Goal: Task Accomplishment & Management: Complete application form

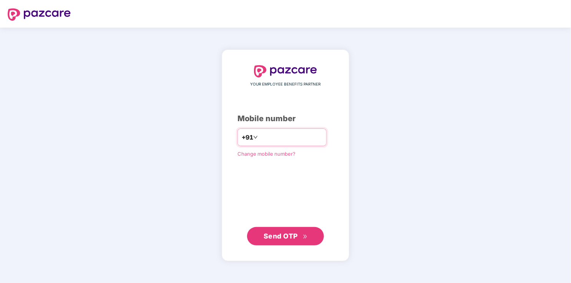
click at [288, 136] on input "number" at bounding box center [290, 137] width 63 height 12
click at [287, 236] on span "Send OTP" at bounding box center [281, 236] width 34 height 8
click at [259, 137] on input "**********" at bounding box center [290, 137] width 63 height 12
type input "**********"
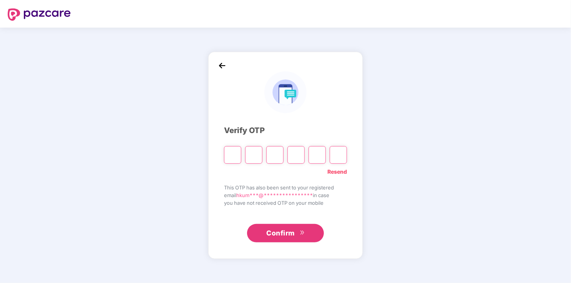
type input "*"
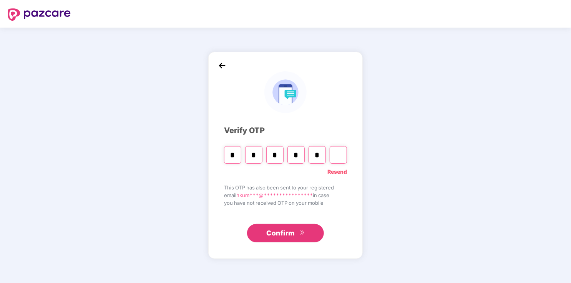
type input "*"
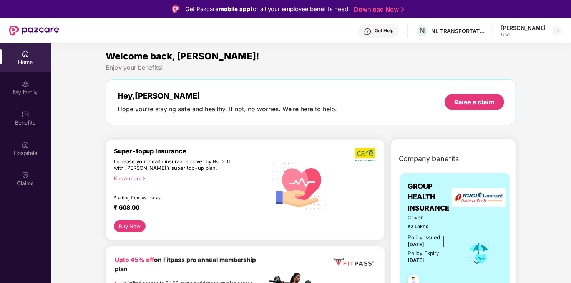
click at [135, 177] on div "Know more" at bounding box center [188, 178] width 149 height 5
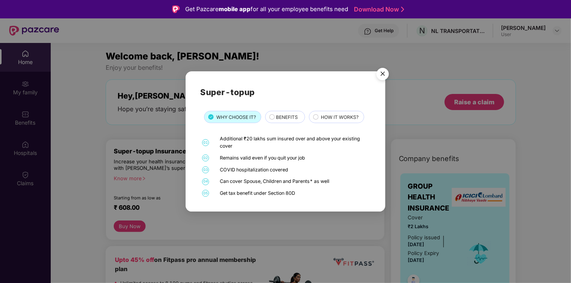
click at [292, 118] on span "BENEFITS" at bounding box center [287, 117] width 22 height 7
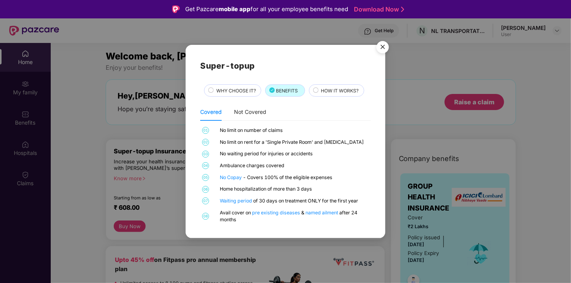
click at [344, 90] on span "HOW IT WORKS?" at bounding box center [340, 90] width 38 height 7
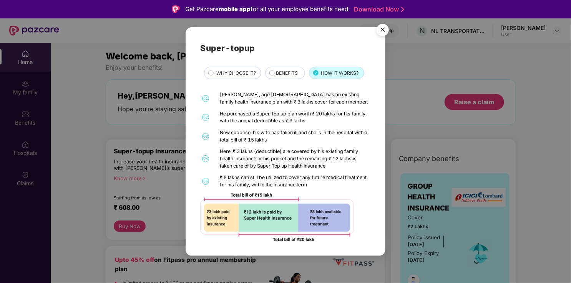
click at [381, 26] on img "Close" at bounding box center [383, 31] width 22 height 22
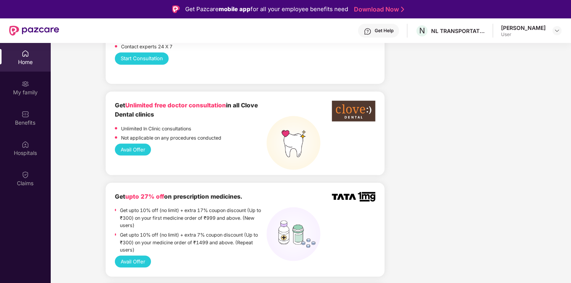
scroll to position [461, 0]
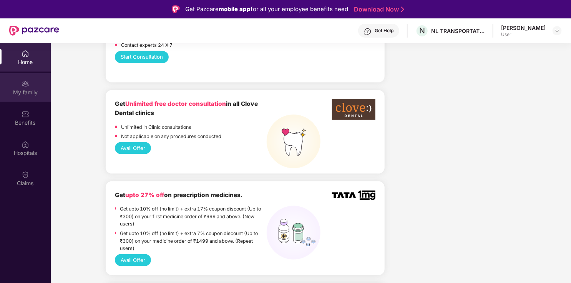
click at [22, 86] on img at bounding box center [26, 84] width 8 height 8
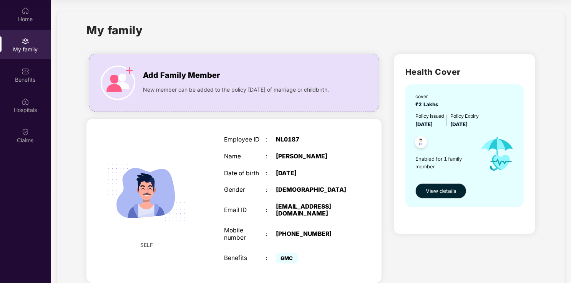
click at [439, 195] on span "View details" at bounding box center [441, 191] width 30 height 8
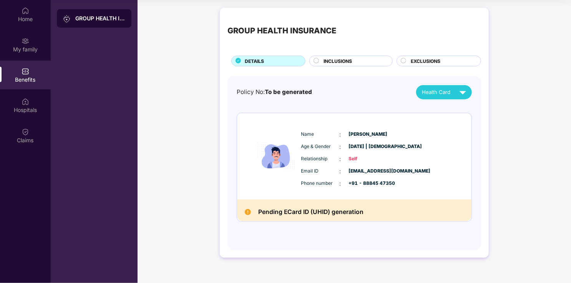
click at [346, 58] on span "INCLUSIONS" at bounding box center [337, 61] width 28 height 7
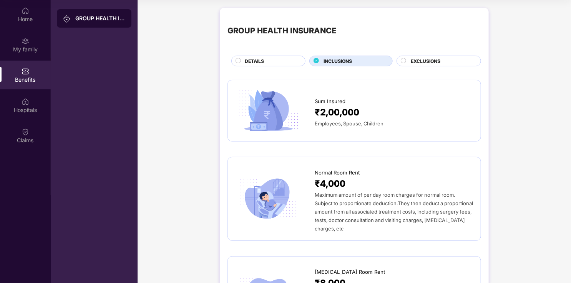
click at [372, 111] on div "₹2,00,000" at bounding box center [394, 113] width 158 height 14
click at [28, 99] on img at bounding box center [26, 102] width 8 height 8
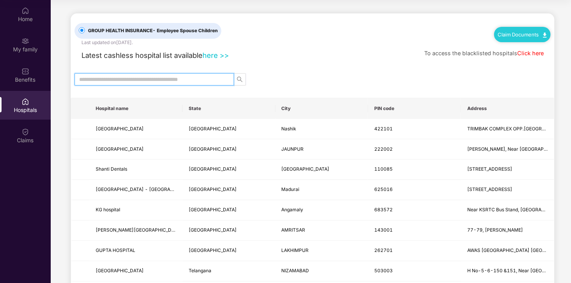
click at [134, 78] on input "text" at bounding box center [151, 79] width 144 height 8
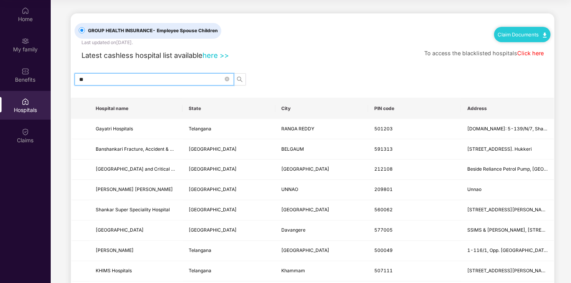
type input "*"
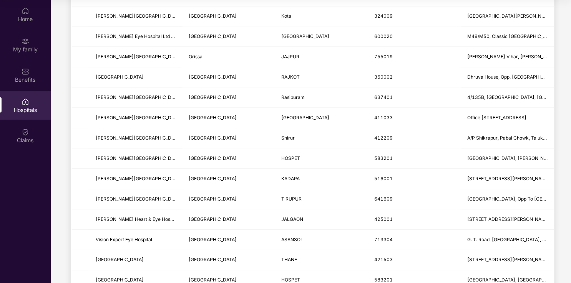
scroll to position [768, 0]
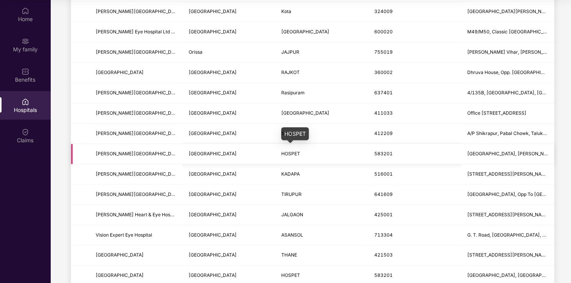
type input "**********"
click at [279, 149] on td "HOSPET" at bounding box center [321, 154] width 93 height 20
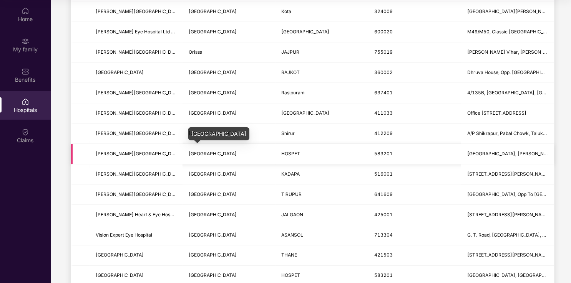
click at [196, 151] on span "[GEOGRAPHIC_DATA]" at bounding box center [213, 154] width 48 height 6
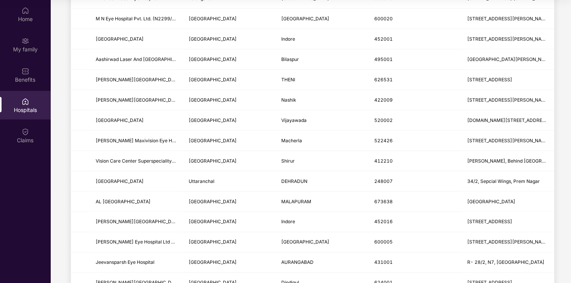
scroll to position [384, 0]
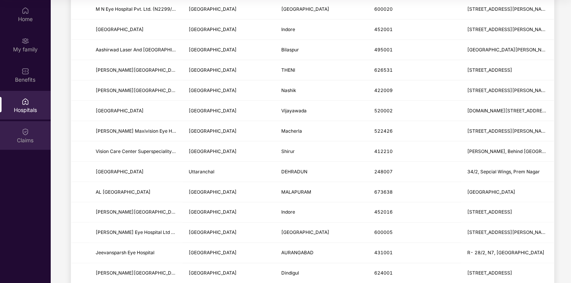
click at [29, 136] on div "Claims" at bounding box center [25, 135] width 51 height 29
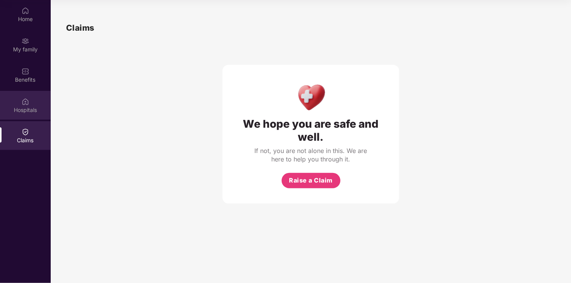
click at [26, 108] on div "Hospitals" at bounding box center [25, 110] width 51 height 8
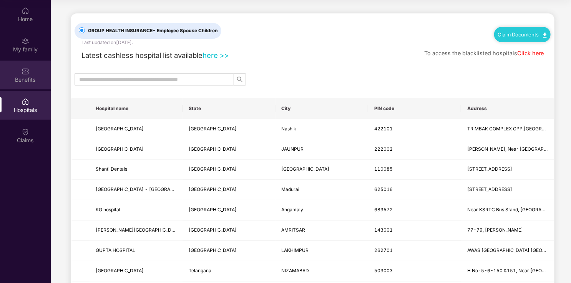
click at [28, 78] on div "Benefits" at bounding box center [25, 80] width 51 height 8
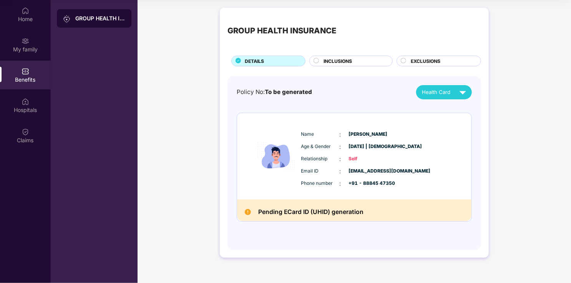
click at [282, 58] on div "DETAILS" at bounding box center [271, 62] width 60 height 8
click at [342, 58] on span "INCLUSIONS" at bounding box center [337, 61] width 28 height 7
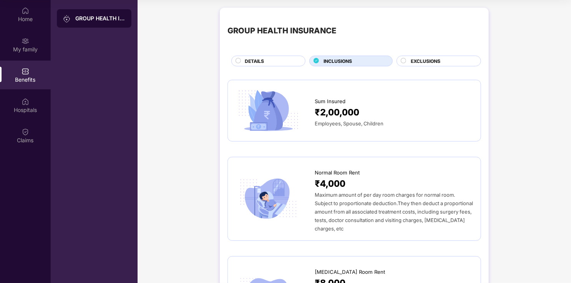
click at [416, 56] on div "EXCLUSIONS" at bounding box center [438, 61] width 85 height 11
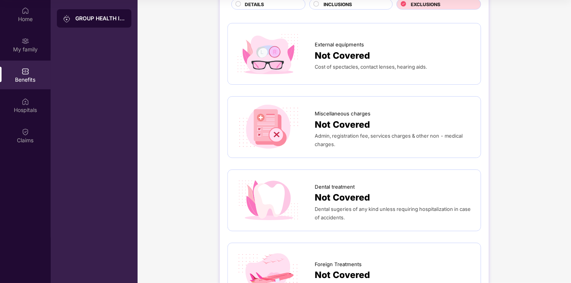
scroll to position [38, 0]
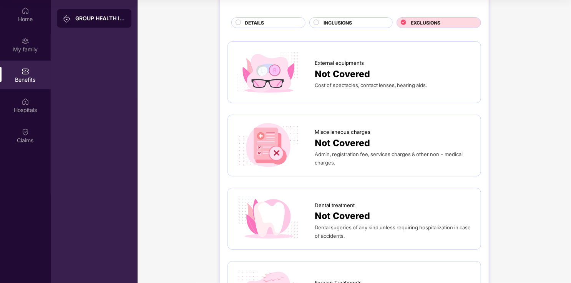
click at [372, 78] on div "Not Covered" at bounding box center [394, 74] width 158 height 14
click at [351, 68] on span "Not Covered" at bounding box center [342, 74] width 55 height 14
click at [260, 76] on img at bounding box center [268, 73] width 66 height 46
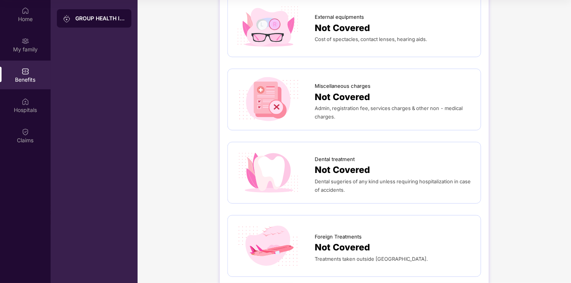
scroll to position [0, 0]
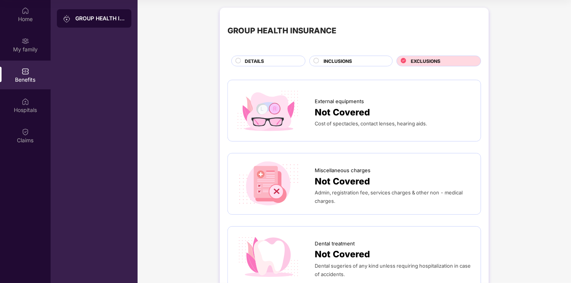
click at [347, 106] on span "Not Covered" at bounding box center [342, 113] width 55 height 14
click at [260, 109] on img at bounding box center [268, 111] width 66 height 46
click at [261, 107] on img at bounding box center [268, 111] width 66 height 46
click at [332, 62] on span "INCLUSIONS" at bounding box center [337, 61] width 28 height 7
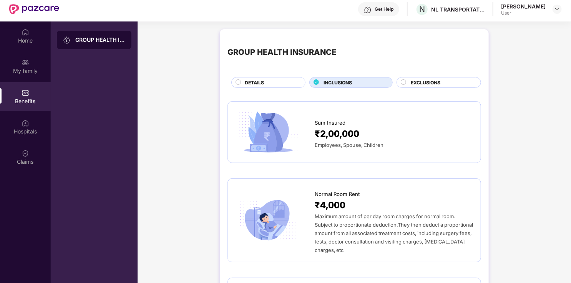
scroll to position [5, 0]
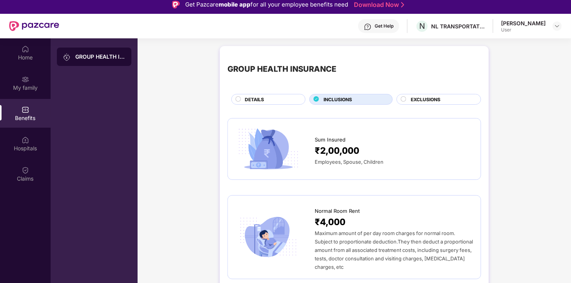
click at [264, 97] on span "DETAILS" at bounding box center [254, 99] width 19 height 7
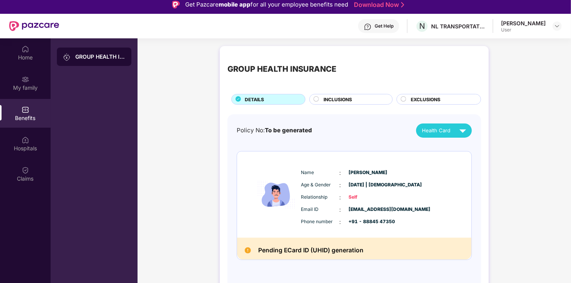
click at [83, 57] on div "GROUP HEALTH INSURANCE" at bounding box center [100, 57] width 50 height 8
click at [27, 86] on div "My family" at bounding box center [25, 88] width 51 height 8
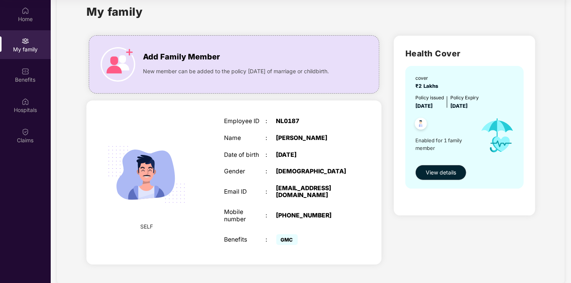
scroll to position [0, 0]
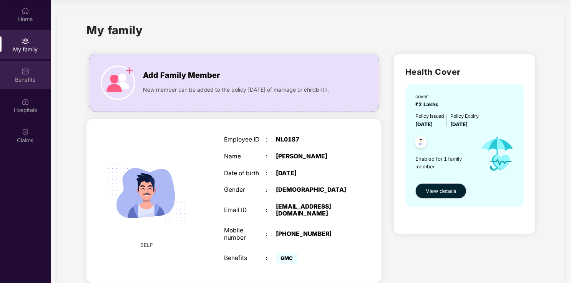
click at [17, 76] on div "Benefits" at bounding box center [25, 80] width 51 height 8
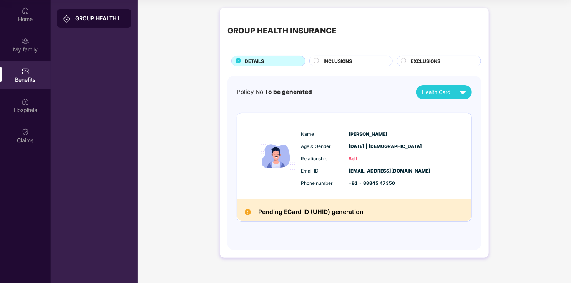
click at [339, 68] on div "GROUP HEALTH INSURANCE DETAILS INCLUSIONS EXCLUSIONS Policy No: To be generated…" at bounding box center [354, 133] width 269 height 250
click at [344, 59] on span "INCLUSIONS" at bounding box center [337, 61] width 28 height 7
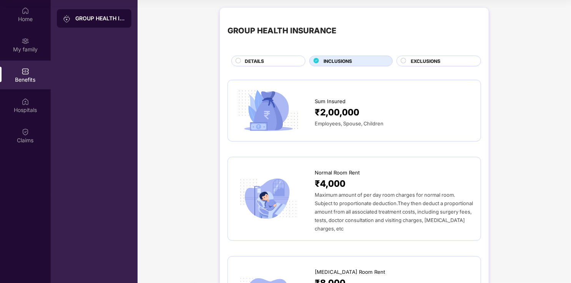
click at [264, 63] on span "DETAILS" at bounding box center [254, 61] width 19 height 7
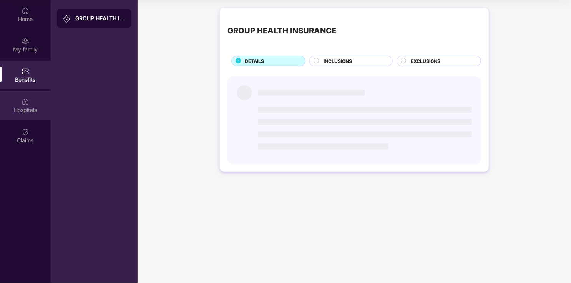
click at [20, 107] on div "Hospitals" at bounding box center [25, 110] width 51 height 8
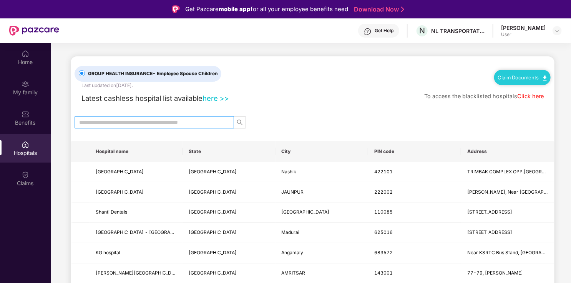
click at [156, 120] on input "text" at bounding box center [151, 122] width 144 height 8
click at [152, 121] on input "text" at bounding box center [151, 122] width 144 height 8
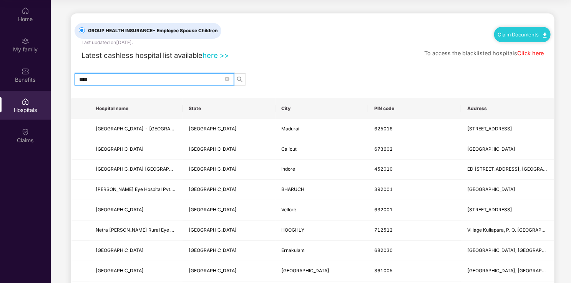
click at [169, 80] on input "***" at bounding box center [151, 79] width 144 height 8
type input "*"
click at [25, 80] on div "Benefits" at bounding box center [25, 80] width 51 height 8
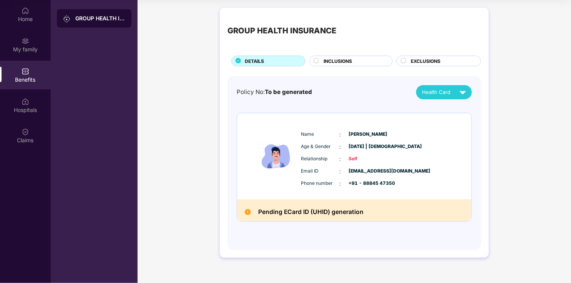
click at [352, 52] on div "GROUP HEALTH INSURANCE DETAILS INCLUSIONS EXCLUSIONS" at bounding box center [354, 40] width 254 height 51
click at [355, 61] on div "INCLUSIONS" at bounding box center [354, 62] width 69 height 8
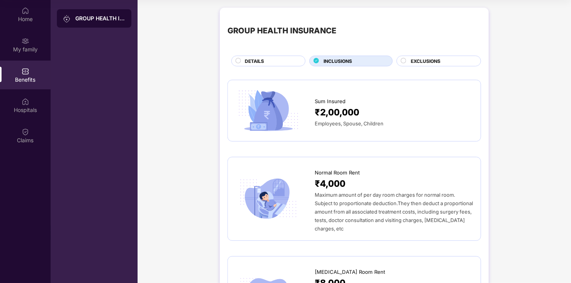
click at [366, 112] on div "₹2,00,000" at bounding box center [394, 113] width 158 height 14
click at [327, 106] on div "Sum Insured ₹2,00,000 Employees, Spouse, Children" at bounding box center [394, 111] width 158 height 34
click at [327, 107] on span "₹2,00,000" at bounding box center [337, 113] width 45 height 14
drag, startPoint x: 284, startPoint y: 104, endPoint x: 278, endPoint y: 104, distance: 6.2
click at [284, 104] on img at bounding box center [268, 111] width 66 height 46
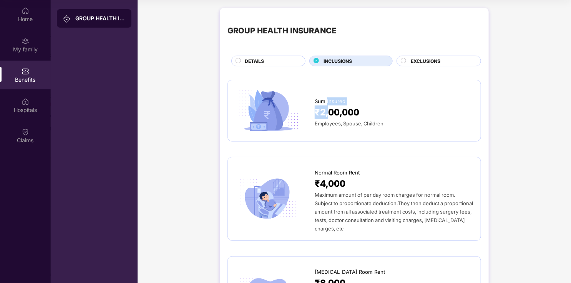
click at [262, 108] on img at bounding box center [268, 111] width 66 height 46
click at [425, 60] on span "EXCLUSIONS" at bounding box center [426, 61] width 30 height 7
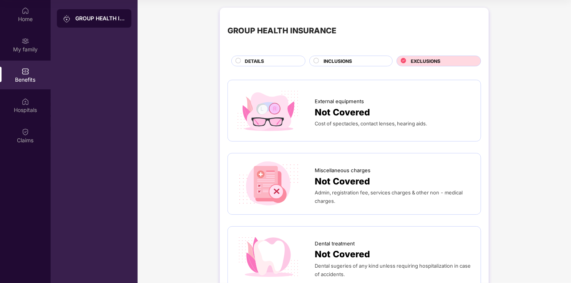
click at [369, 103] on div "External equipments" at bounding box center [394, 100] width 158 height 12
drag, startPoint x: 369, startPoint y: 103, endPoint x: 325, endPoint y: 59, distance: 61.4
click at [347, 59] on span "INCLUSIONS" at bounding box center [337, 61] width 28 height 7
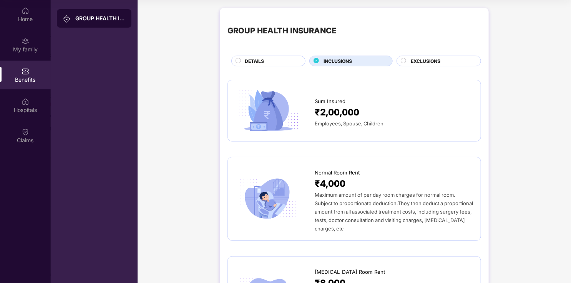
click at [281, 59] on div "DETAILS" at bounding box center [271, 62] width 60 height 8
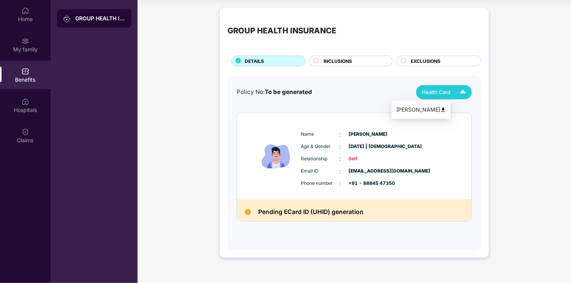
click at [439, 96] on span "Health Card" at bounding box center [436, 92] width 28 height 8
click at [462, 93] on img at bounding box center [462, 92] width 13 height 13
click at [446, 112] on img at bounding box center [443, 110] width 6 height 6
click at [344, 58] on span "INCLUSIONS" at bounding box center [337, 61] width 28 height 7
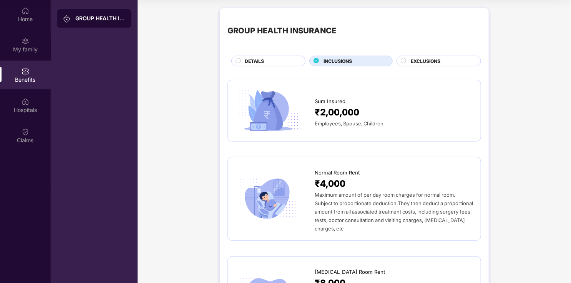
click at [444, 57] on div "EXCLUSIONS" at bounding box center [438, 61] width 85 height 11
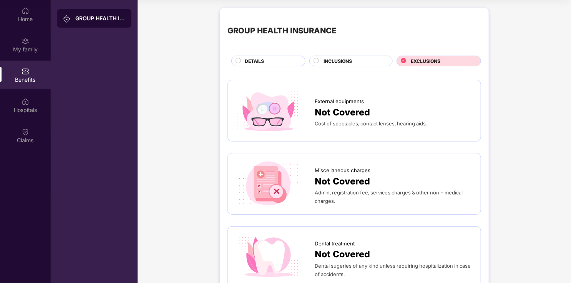
click at [352, 121] on span "Cost of spectacles, contact lenses, hearing aids." at bounding box center [371, 124] width 112 height 6
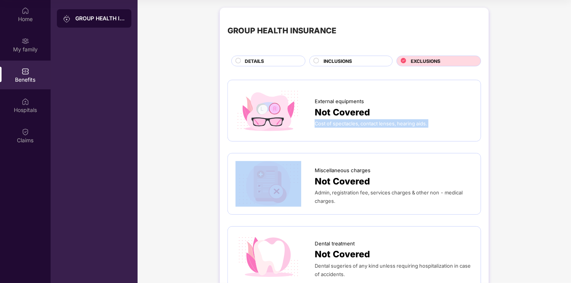
click at [352, 121] on div "Cost of spectacles, contact lenses, hearing aids." at bounding box center [394, 123] width 158 height 8
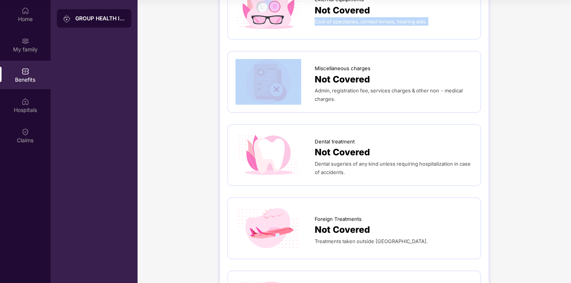
scroll to position [115, 0]
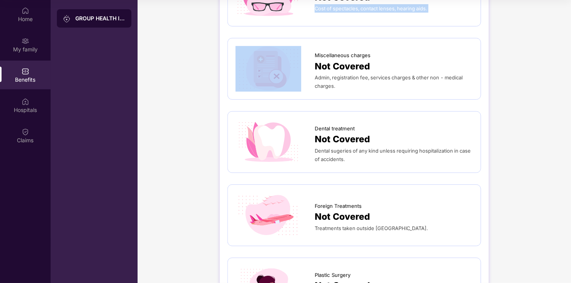
click at [260, 138] on img at bounding box center [268, 142] width 66 height 46
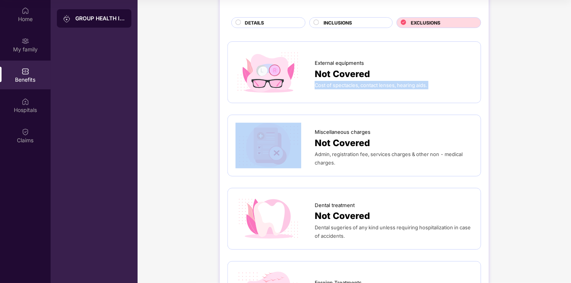
scroll to position [77, 0]
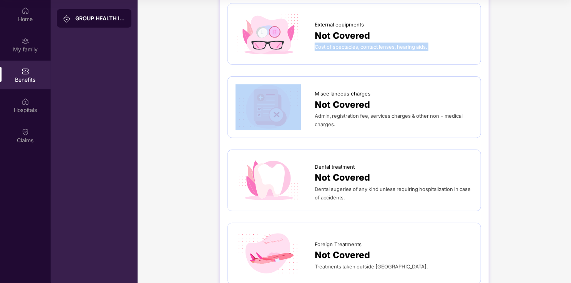
click at [274, 30] on img at bounding box center [268, 34] width 66 height 46
click at [275, 31] on img at bounding box center [268, 34] width 66 height 46
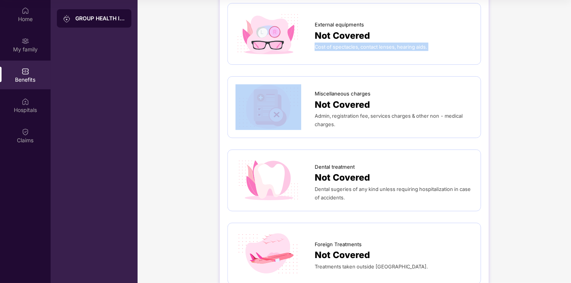
click at [275, 31] on img at bounding box center [268, 34] width 66 height 46
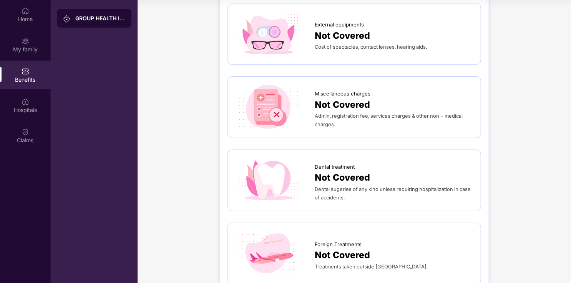
click at [323, 25] on span "External equipments" at bounding box center [339, 25] width 49 height 8
click at [286, 30] on img at bounding box center [268, 34] width 66 height 46
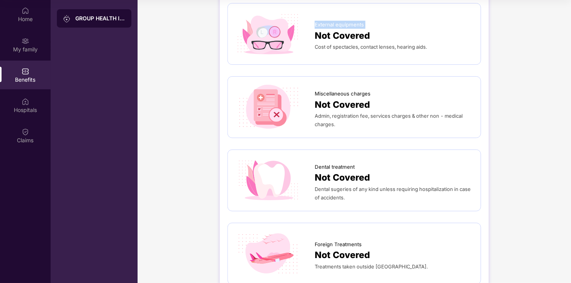
click at [286, 30] on img at bounding box center [268, 34] width 66 height 46
click at [281, 34] on img at bounding box center [268, 34] width 66 height 46
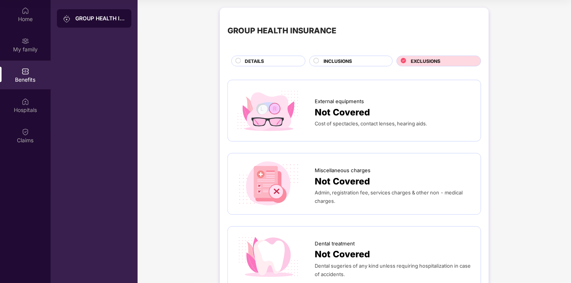
click at [371, 60] on div "INCLUSIONS" at bounding box center [354, 62] width 69 height 8
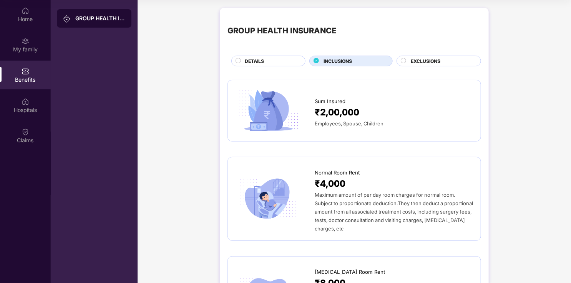
click at [320, 100] on span "Sum Insured" at bounding box center [330, 102] width 31 height 8
click at [289, 102] on img at bounding box center [268, 111] width 66 height 46
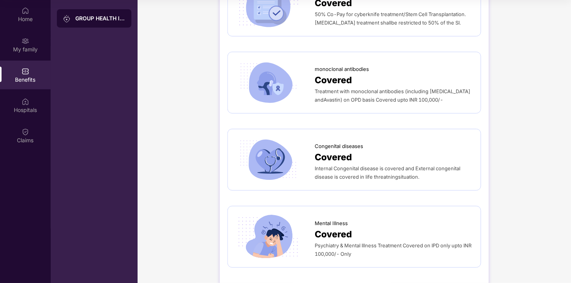
scroll to position [1557, 0]
click at [31, 107] on div "Hospitals" at bounding box center [25, 110] width 51 height 8
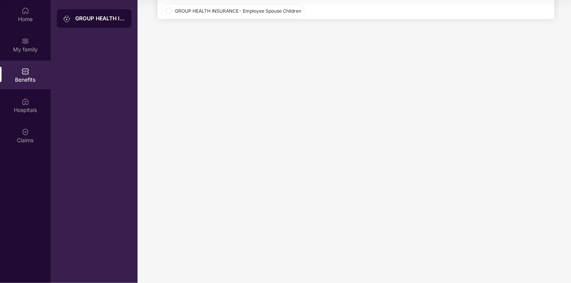
scroll to position [0, 0]
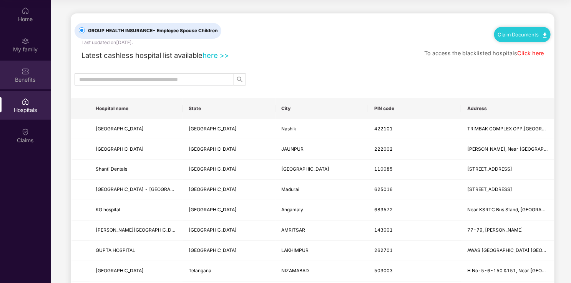
click at [29, 76] on div "Benefits" at bounding box center [25, 80] width 51 height 8
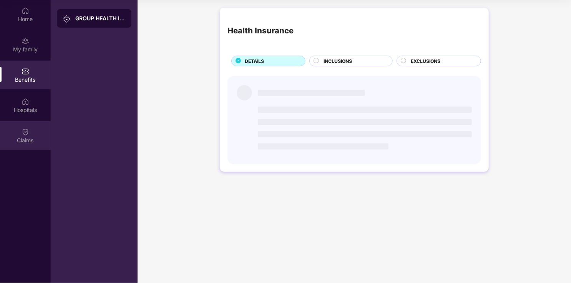
click at [21, 137] on div "Claims" at bounding box center [25, 141] width 51 height 8
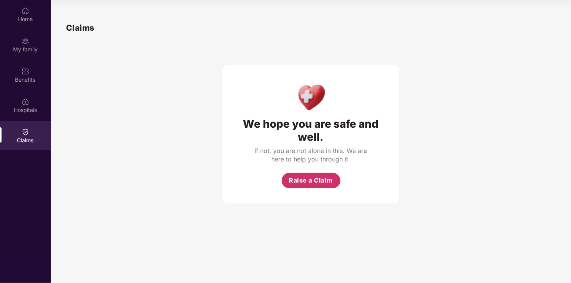
click at [319, 176] on span "Raise a Claim" at bounding box center [311, 181] width 44 height 10
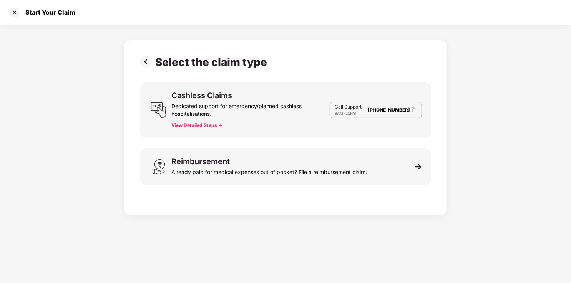
click at [188, 127] on button "View Detailed Steps ->" at bounding box center [196, 126] width 51 height 6
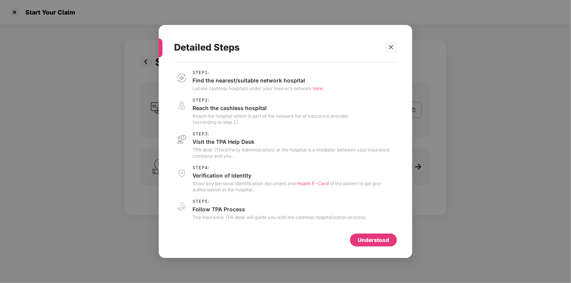
click at [316, 88] on span "here." at bounding box center [318, 89] width 11 height 6
click at [396, 48] on div at bounding box center [391, 47] width 12 height 12
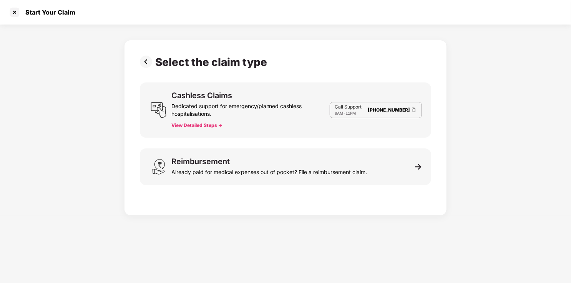
click at [192, 125] on button "View Detailed Steps ->" at bounding box center [196, 126] width 51 height 6
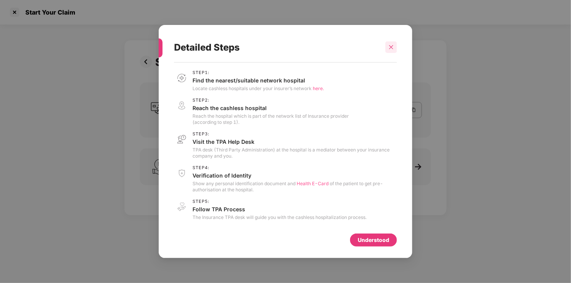
click at [389, 49] on icon "close" at bounding box center [390, 47] width 5 height 5
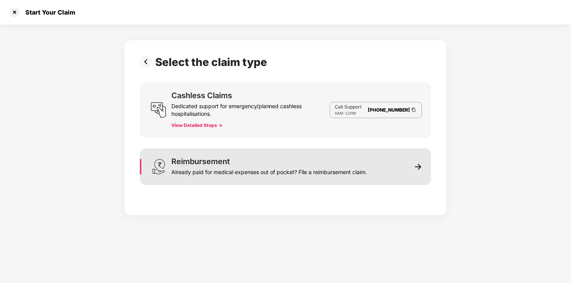
click at [269, 164] on div "Reimbursement Already paid for medical expenses out of pocket? File a reimburse…" at bounding box center [269, 167] width 196 height 18
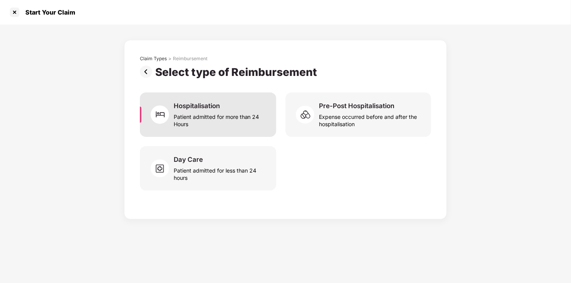
click at [243, 119] on div "Patient admitted for more than 24 Hours" at bounding box center [220, 119] width 93 height 18
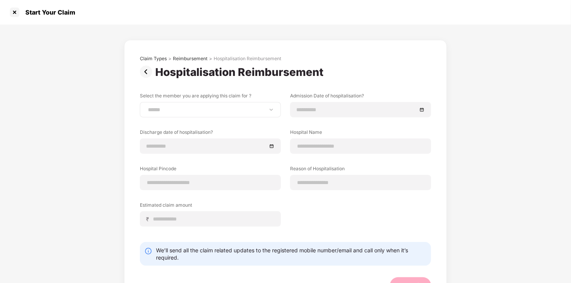
click at [204, 106] on div "**********" at bounding box center [210, 109] width 141 height 15
click at [233, 112] on select "**********" at bounding box center [210, 110] width 128 height 6
select select "**********"
click at [146, 107] on select "**********" at bounding box center [210, 110] width 128 height 6
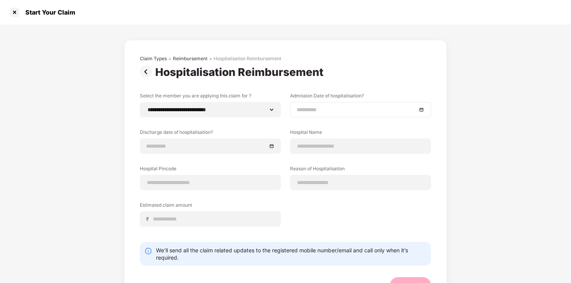
click at [339, 112] on input at bounding box center [357, 110] width 120 height 8
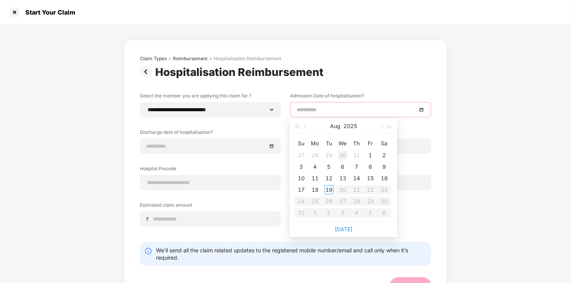
type input "**********"
click at [344, 128] on button "2025" at bounding box center [349, 126] width 13 height 15
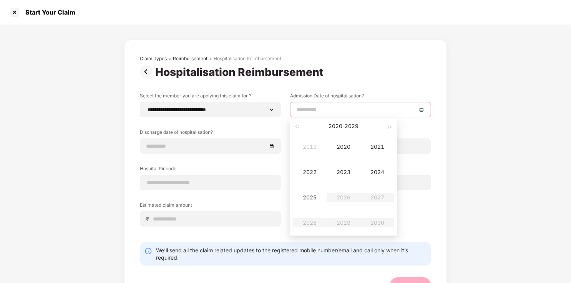
click at [344, 128] on button "[DATE] - [DATE]" at bounding box center [343, 126] width 30 height 15
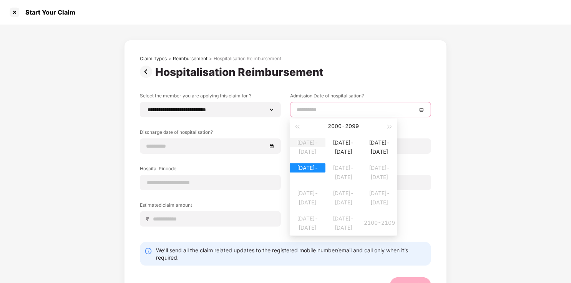
type input "**********"
click at [296, 126] on span "button" at bounding box center [297, 127] width 4 height 4
type input "**********"
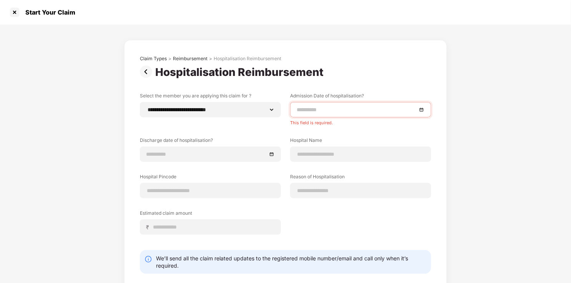
click at [491, 138] on div "**********" at bounding box center [285, 173] width 571 height 297
click at [380, 112] on input at bounding box center [357, 110] width 120 height 8
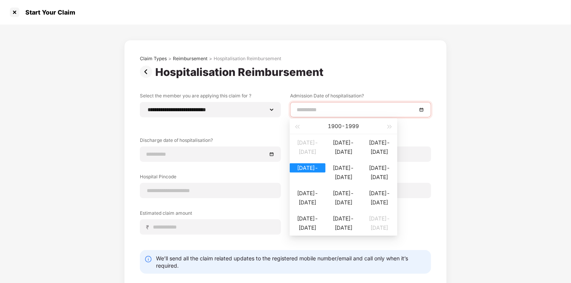
click at [350, 125] on div "[DATE] - [DATE]" at bounding box center [343, 126] width 84 height 15
click at [370, 125] on div "[DATE] - [DATE]" at bounding box center [343, 126] width 84 height 15
click at [385, 126] on div "[DATE] - [DATE]" at bounding box center [344, 127] width 108 height 16
click at [388, 126] on span "button" at bounding box center [390, 127] width 4 height 4
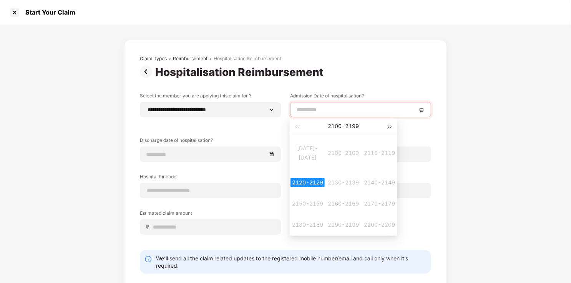
click at [388, 126] on span "button" at bounding box center [390, 127] width 4 height 4
click at [293, 125] on button "button" at bounding box center [297, 126] width 8 height 15
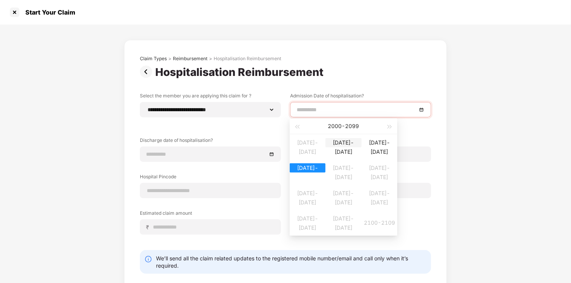
type input "**********"
click at [310, 173] on div "[DATE]-[DATE]" at bounding box center [308, 168] width 36 height 9
type input "**********"
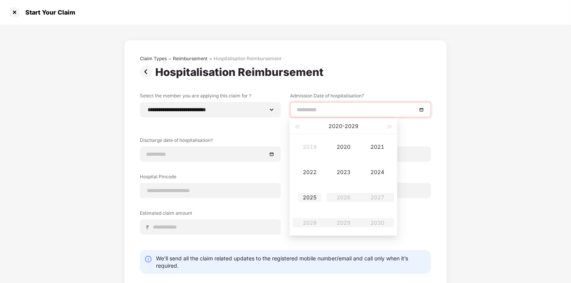
type input "**********"
click at [313, 195] on div "2025" at bounding box center [309, 197] width 23 height 9
type input "**********"
click at [352, 196] on div "Aug" at bounding box center [343, 197] width 23 height 9
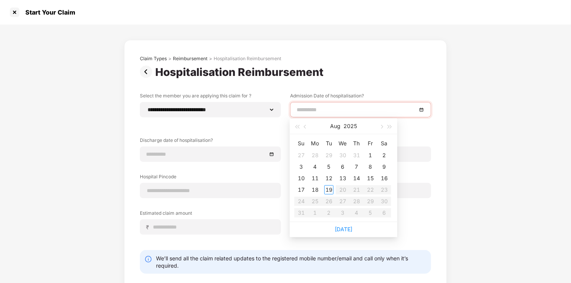
click at [355, 189] on table "Su Mo Tu We Th Fr Sa 27 28 29 30 31 1 2 3 4 5 6 7 8 9 10 11 12 13 14 15 16 17 1…" at bounding box center [342, 178] width 97 height 81
type input "**********"
click at [333, 189] on div "19" at bounding box center [328, 190] width 9 height 9
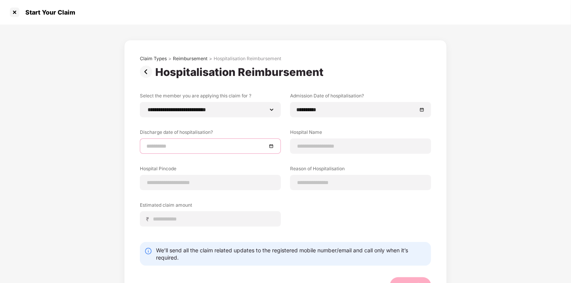
click at [212, 148] on input at bounding box center [206, 146] width 120 height 8
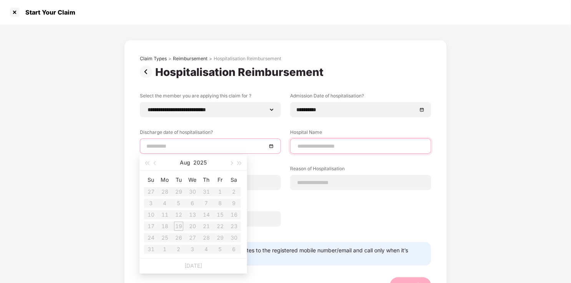
click at [325, 150] on input at bounding box center [361, 147] width 128 height 8
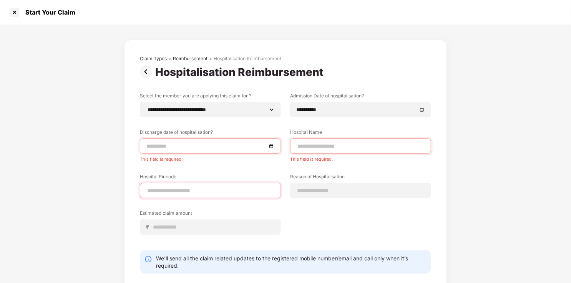
click at [231, 191] on input at bounding box center [210, 191] width 128 height 8
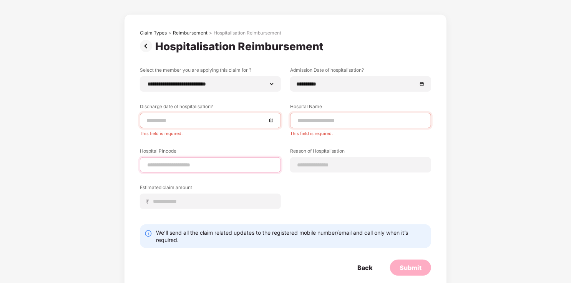
scroll to position [38, 0]
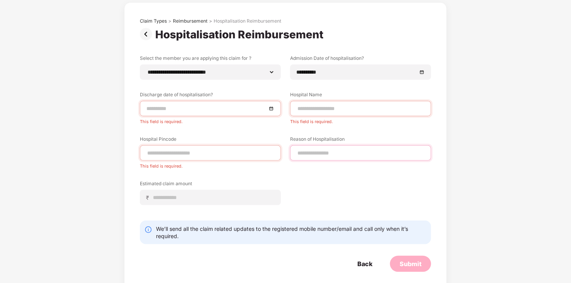
click at [315, 154] on input at bounding box center [361, 153] width 128 height 8
click at [179, 198] on input at bounding box center [214, 198] width 122 height 8
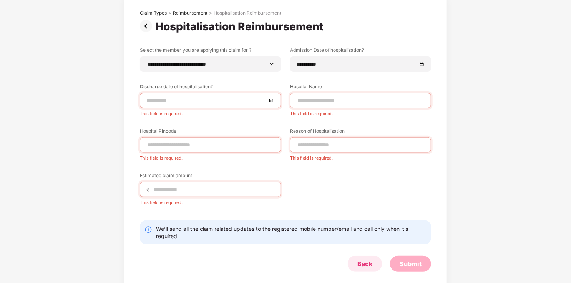
click at [362, 258] on div "Back" at bounding box center [365, 264] width 34 height 16
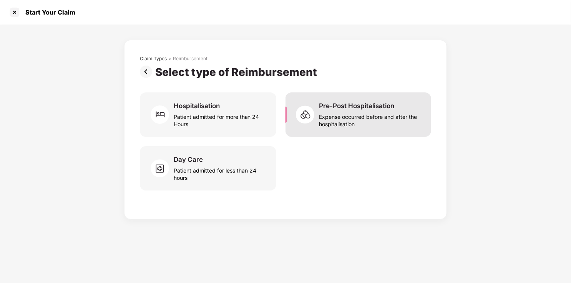
click at [370, 112] on div "Expense occurred before and after the hospitalisation" at bounding box center [370, 119] width 103 height 18
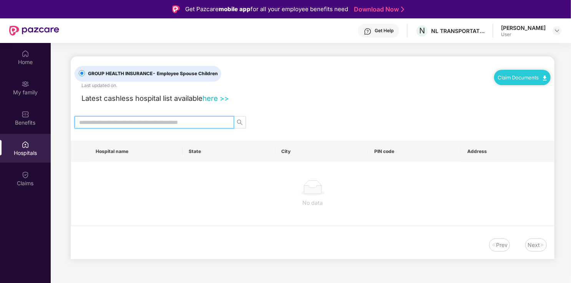
click at [191, 119] on input "text" at bounding box center [151, 122] width 144 height 8
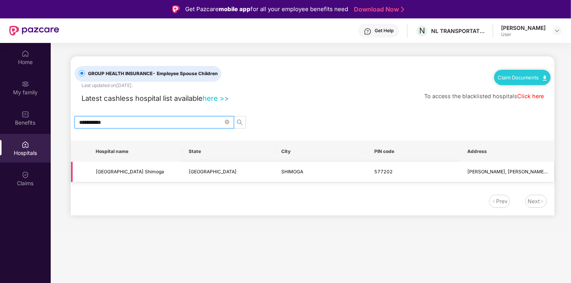
type input "**********"
click at [209, 174] on span "[GEOGRAPHIC_DATA]" at bounding box center [213, 172] width 48 height 6
click at [266, 177] on td "[GEOGRAPHIC_DATA]" at bounding box center [228, 172] width 93 height 20
click at [471, 176] on td "[PERSON_NAME], [PERSON_NAME][GEOGRAPHIC_DATA][DEMOGRAPHIC_DATA][PERSON_NAME], […" at bounding box center [507, 172] width 93 height 20
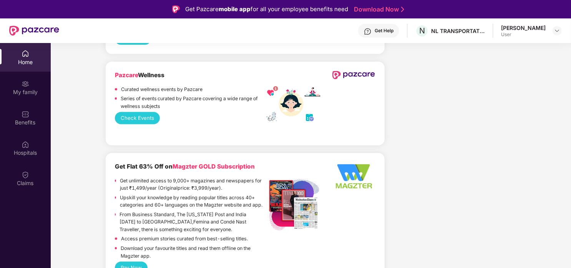
scroll to position [691, 0]
